Goal: Task Accomplishment & Management: Use online tool/utility

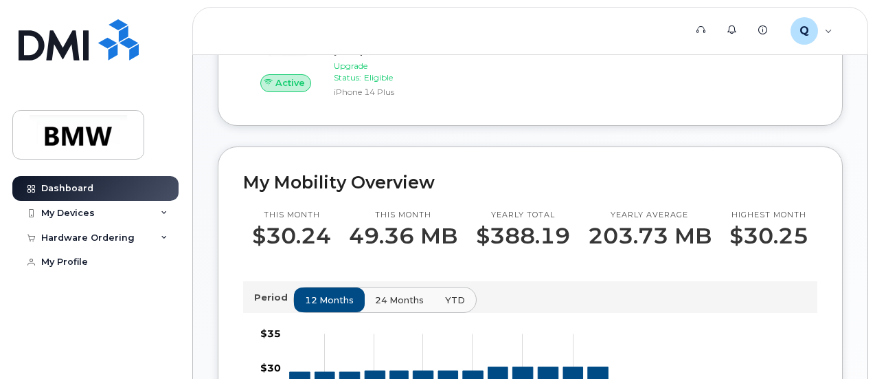
scroll to position [275, 0]
click at [103, 210] on div "My Devices" at bounding box center [95, 213] width 166 height 25
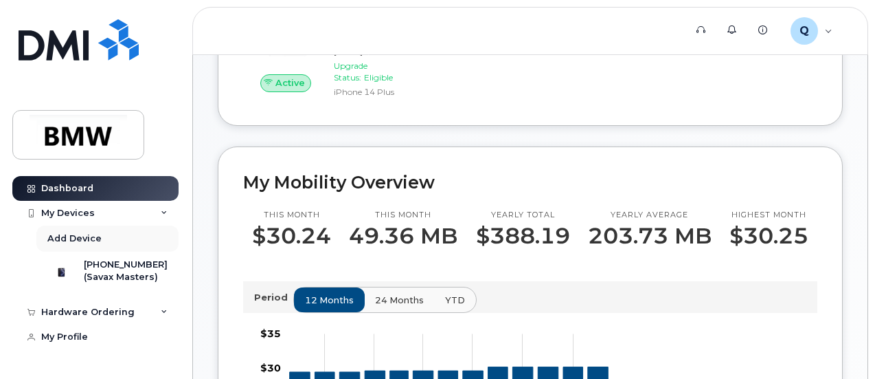
scroll to position [5, 0]
click at [147, 322] on div "Hardware Ordering" at bounding box center [95, 312] width 166 height 25
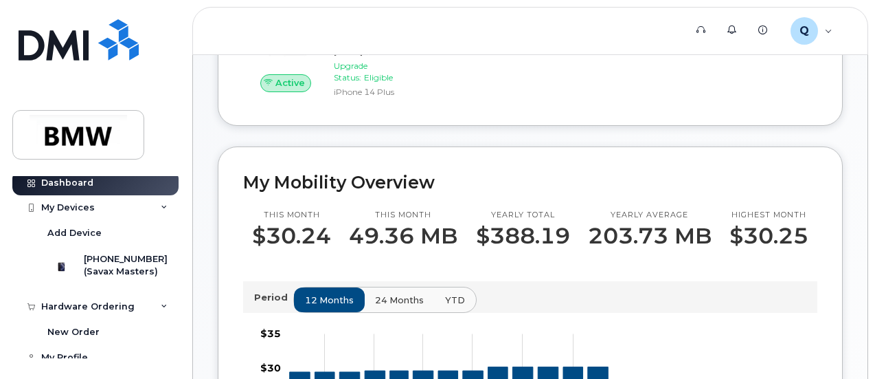
scroll to position [32, 0]
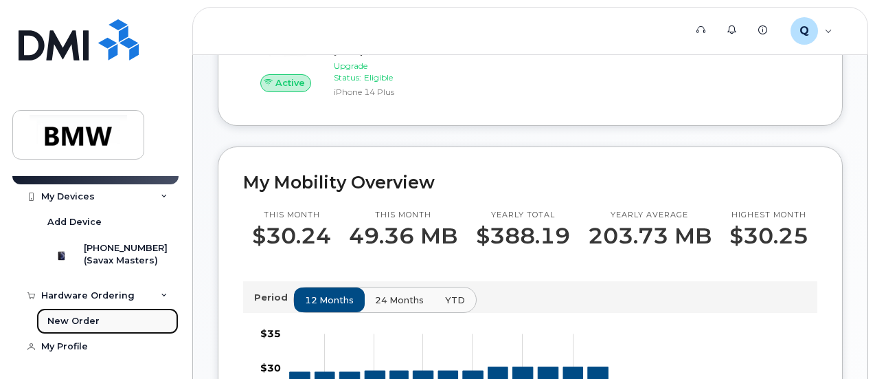
click at [70, 317] on div "New Order" at bounding box center [73, 321] width 52 height 12
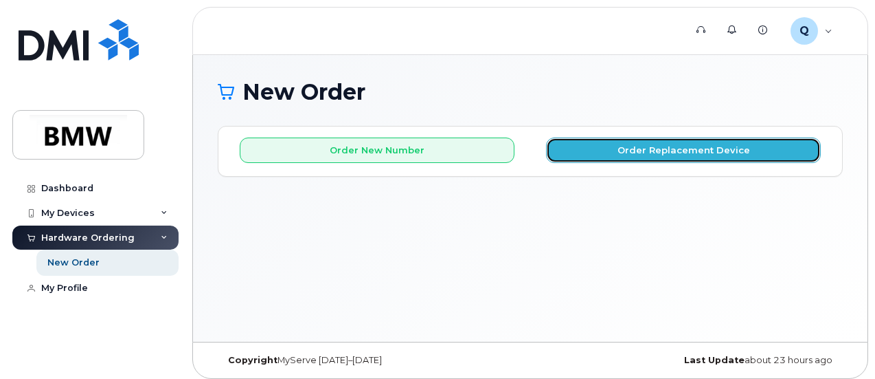
click at [708, 150] on button "Order Replacement Device" at bounding box center [683, 149] width 275 height 25
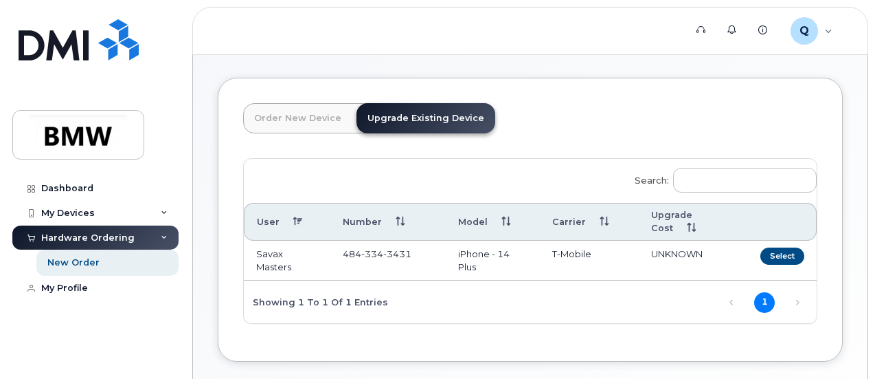
scroll to position [69, 0]
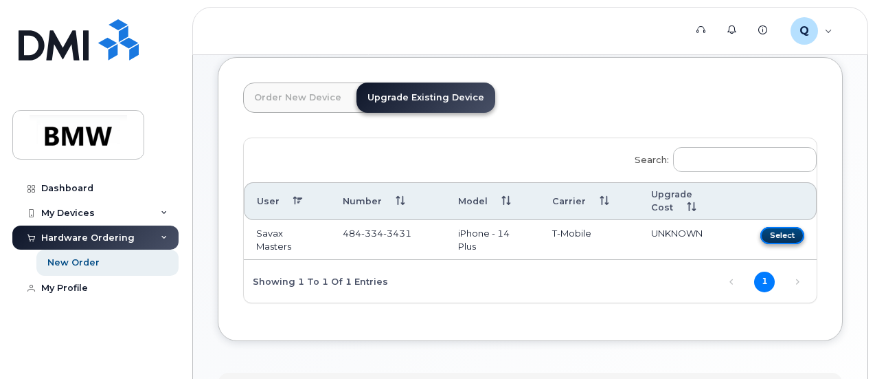
click at [761, 236] on button "Select" at bounding box center [783, 235] width 44 height 17
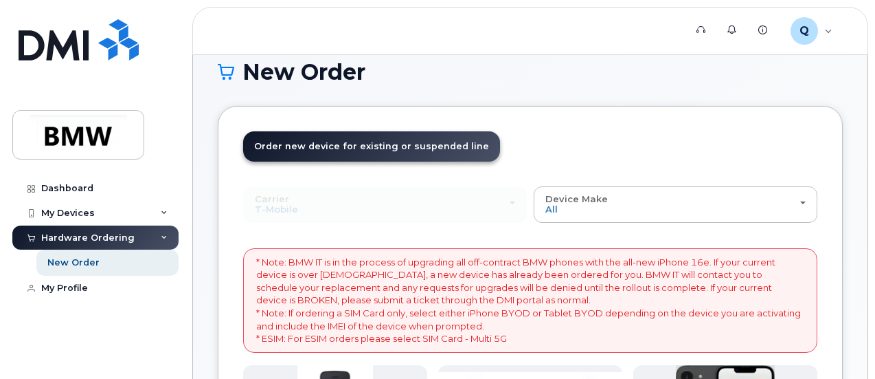
scroll to position [0, 0]
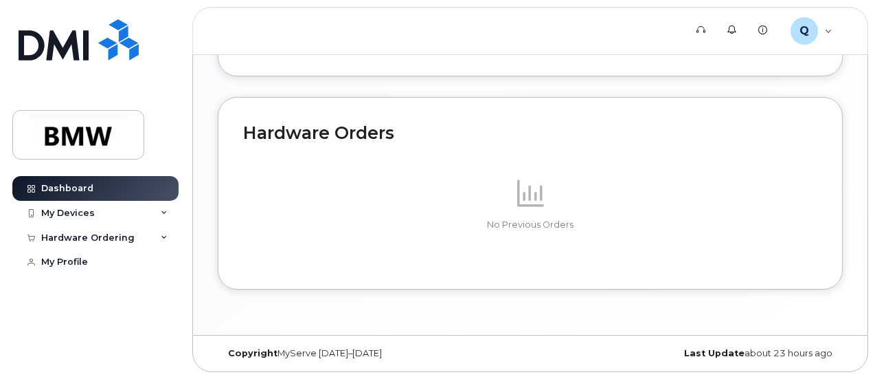
scroll to position [867, 0]
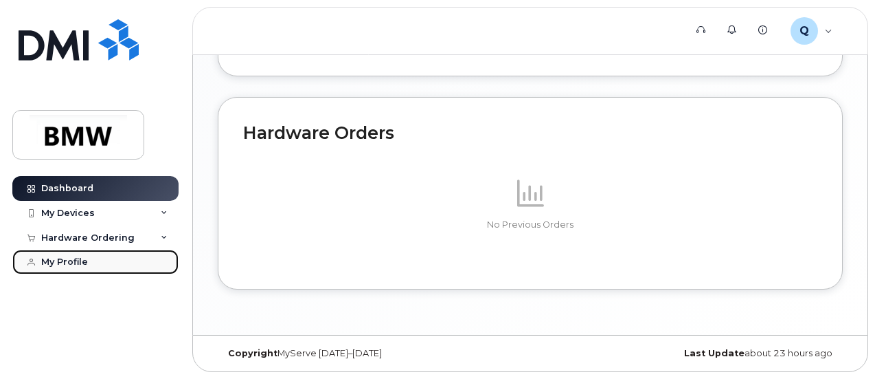
click at [71, 259] on div "My Profile" at bounding box center [64, 261] width 47 height 11
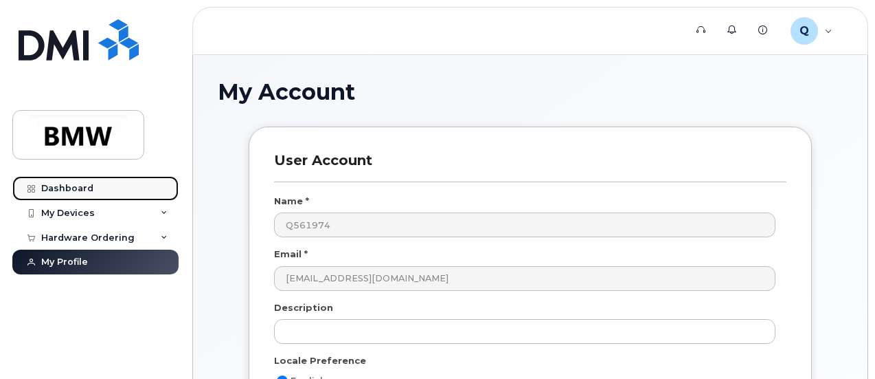
click at [70, 192] on div "Dashboard" at bounding box center [67, 188] width 52 height 11
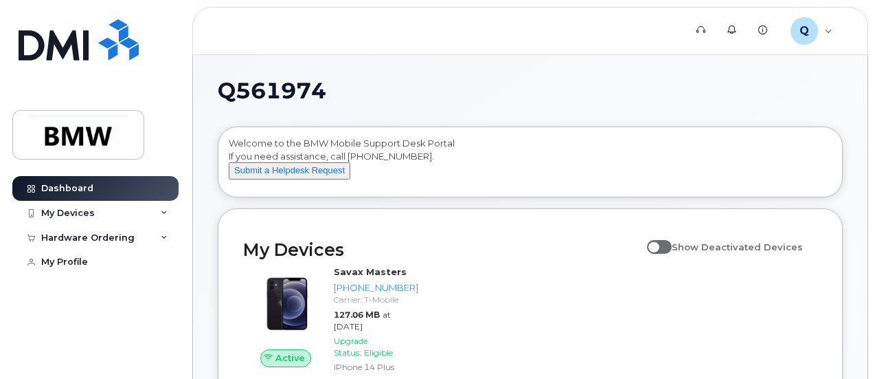
click at [65, 212] on div "My Devices" at bounding box center [68, 213] width 54 height 11
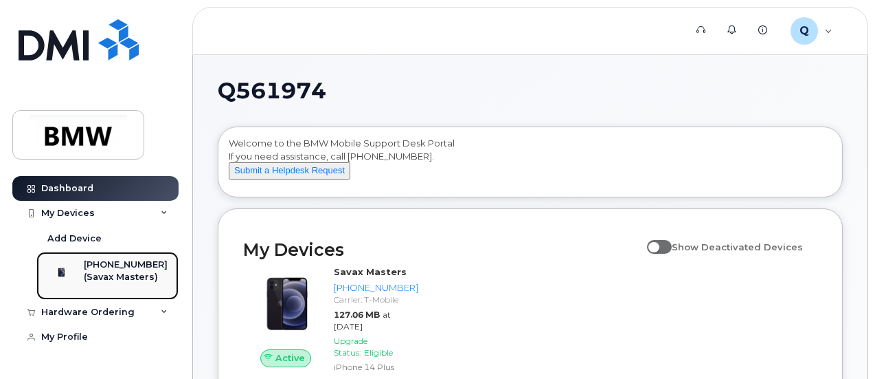
click at [107, 271] on div "[PHONE_NUMBER]" at bounding box center [126, 264] width 84 height 12
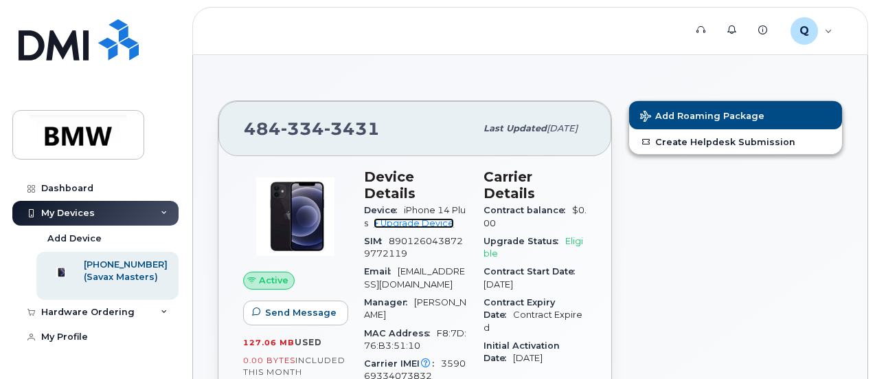
click at [416, 218] on link "+ Upgrade Device" at bounding box center [414, 223] width 80 height 10
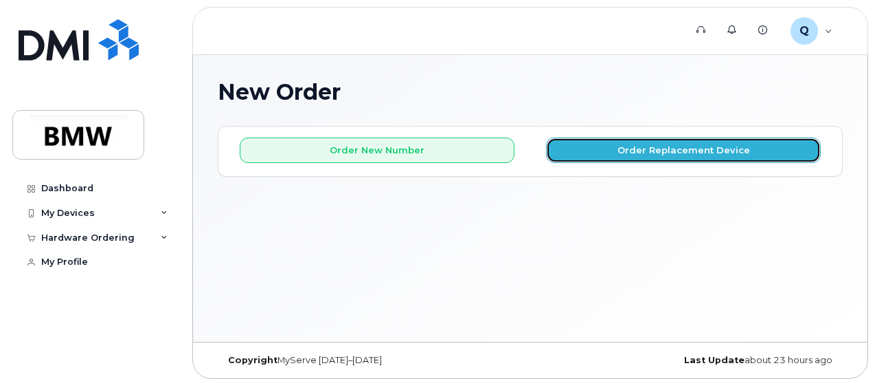
click at [651, 153] on button "Order Replacement Device" at bounding box center [683, 149] width 275 height 25
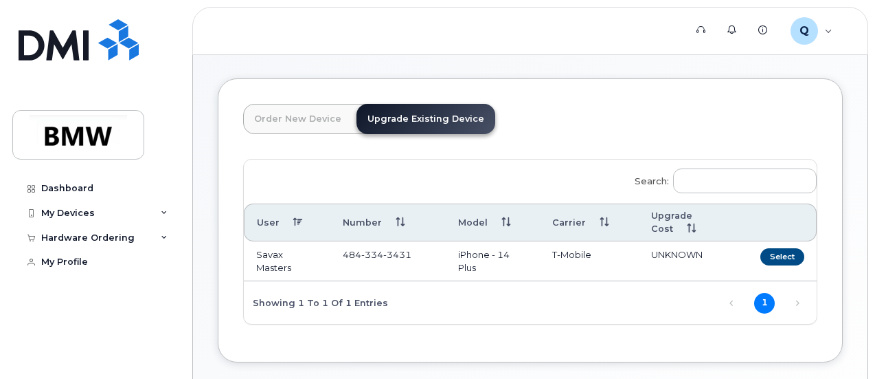
scroll to position [69, 0]
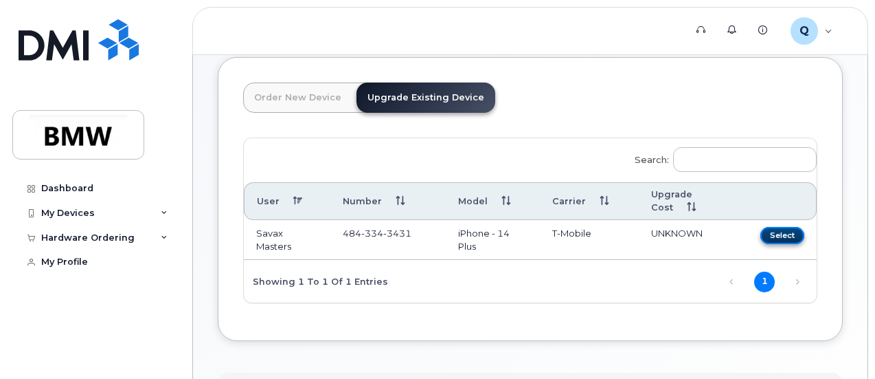
click at [761, 236] on button "Select" at bounding box center [783, 235] width 44 height 17
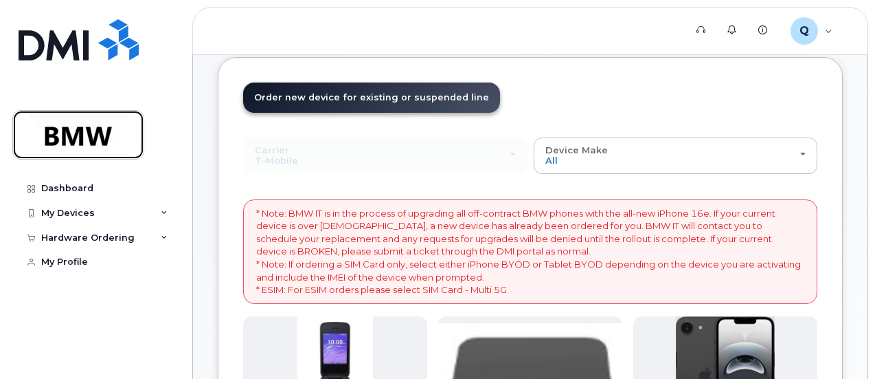
click at [102, 131] on img at bounding box center [78, 135] width 106 height 40
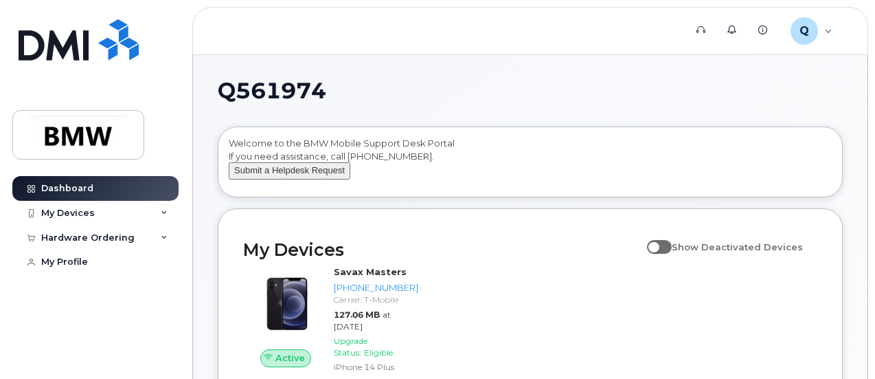
click at [292, 179] on button "Submit a Helpdesk Request" at bounding box center [290, 170] width 122 height 17
